Goal: Task Accomplishment & Management: Manage account settings

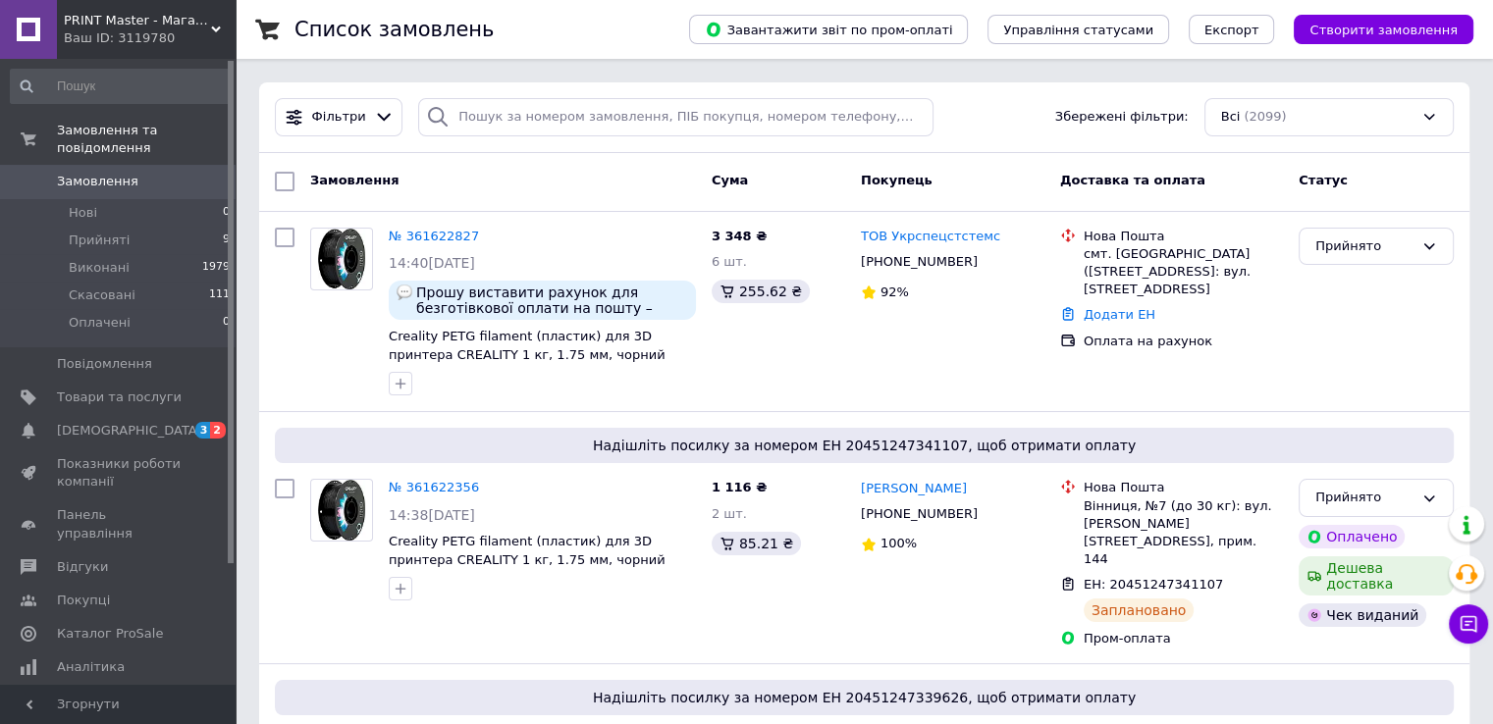
click at [34, 27] on link at bounding box center [28, 29] width 57 height 59
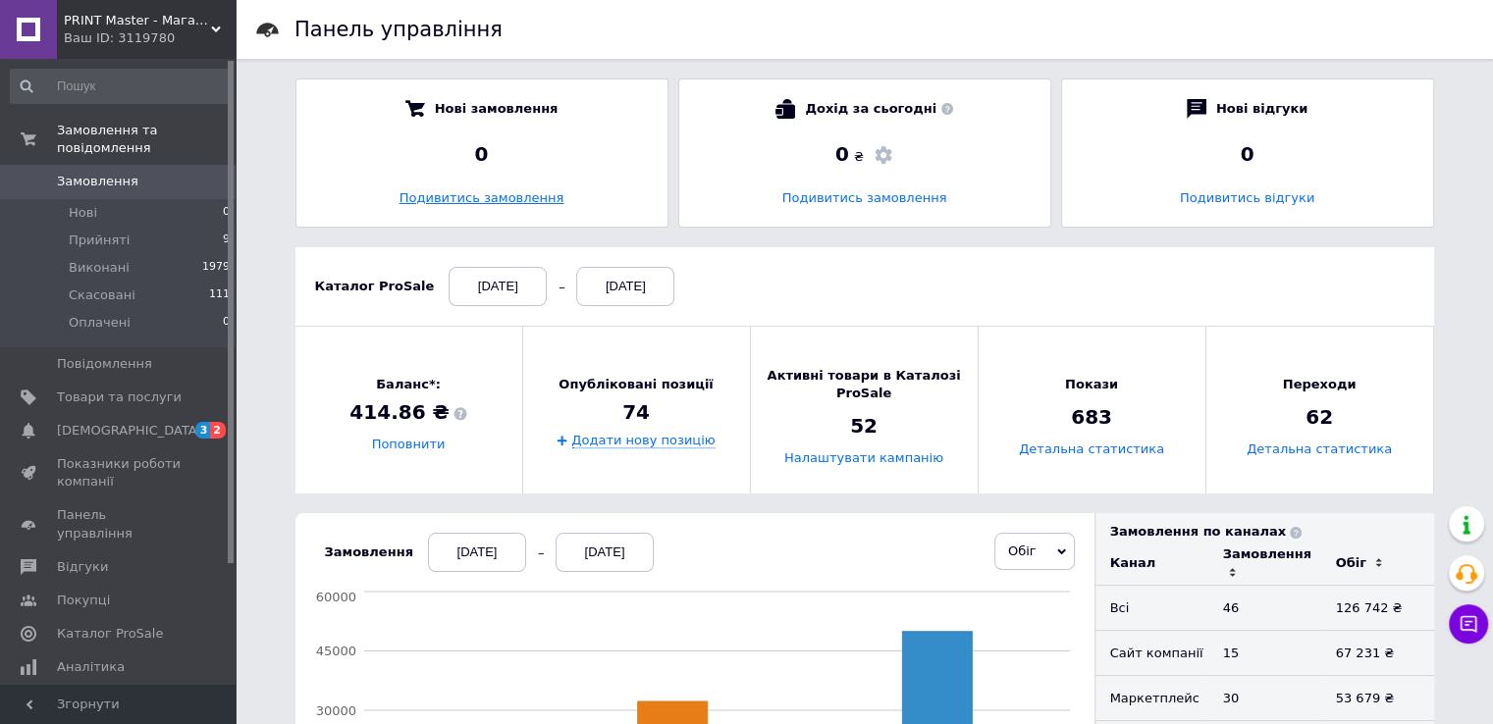
click at [481, 200] on link "Подивитись замовлення" at bounding box center [481, 197] width 165 height 15
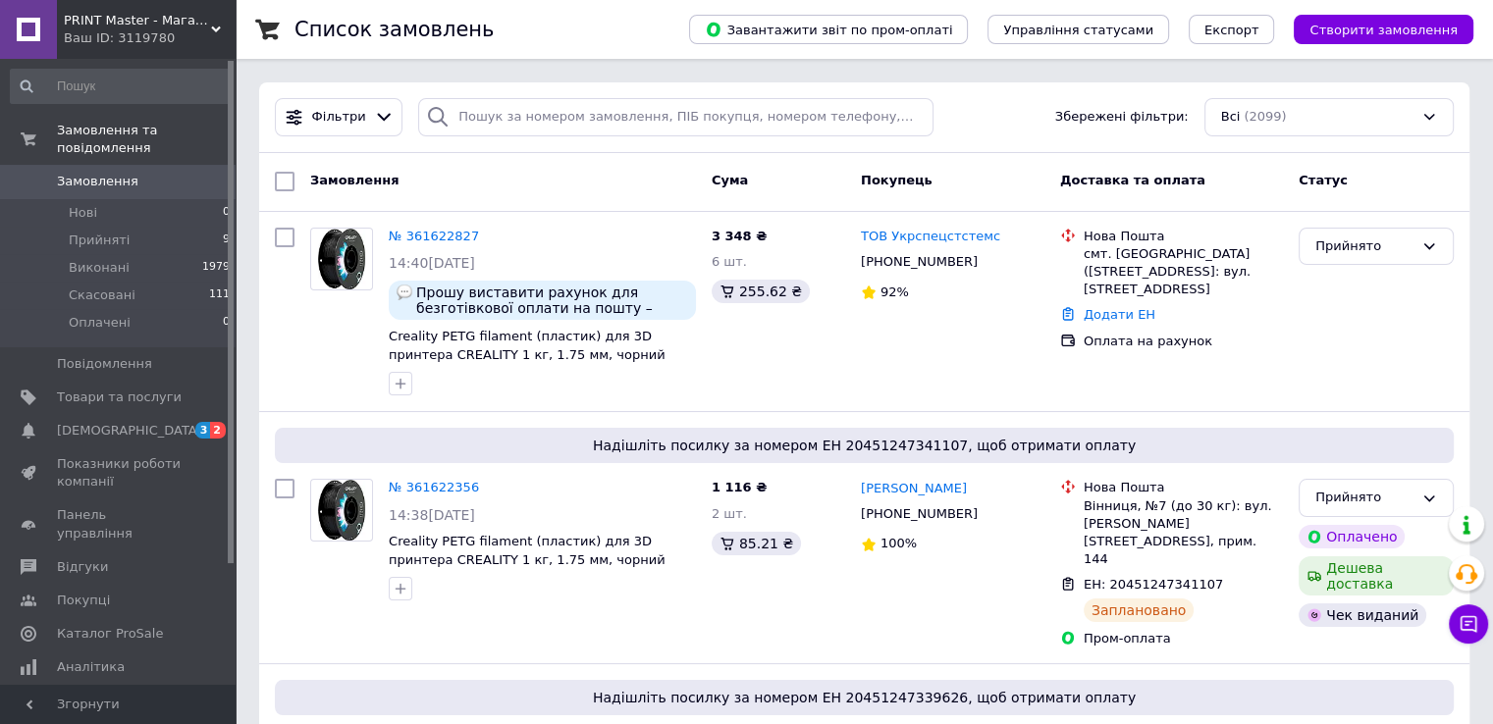
click at [39, 33] on link at bounding box center [28, 29] width 57 height 59
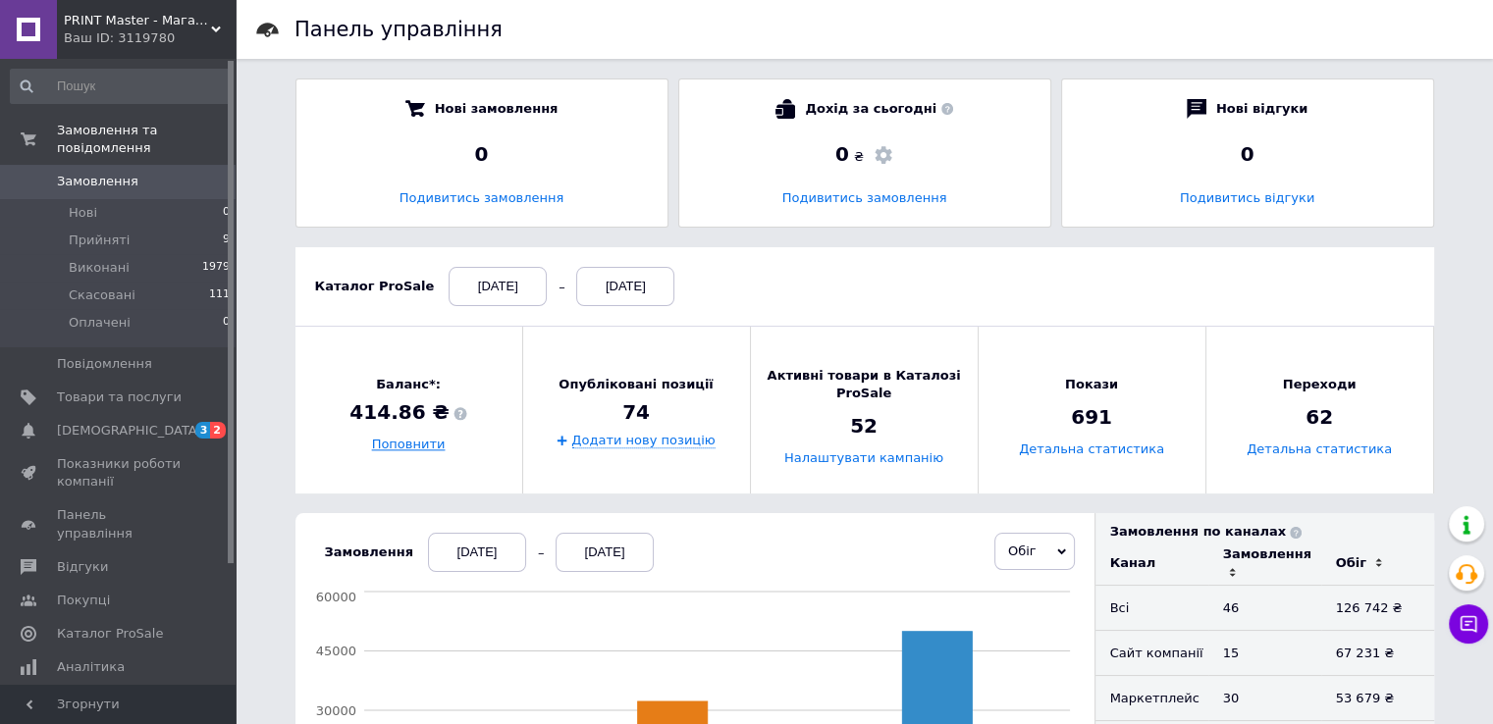
click at [414, 449] on link "Поповнити" at bounding box center [409, 445] width 74 height 15
